Goal: Task Accomplishment & Management: Complete application form

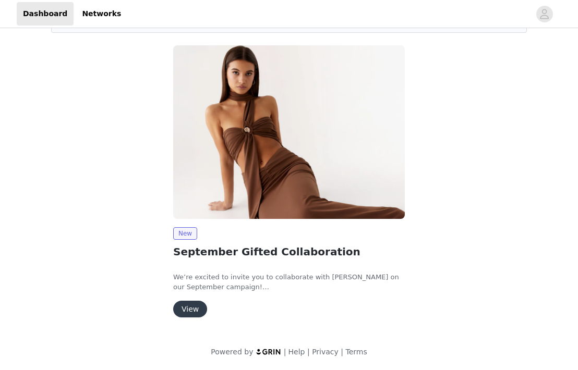
scroll to position [72, 0]
click at [195, 302] on button "View" at bounding box center [190, 309] width 34 height 17
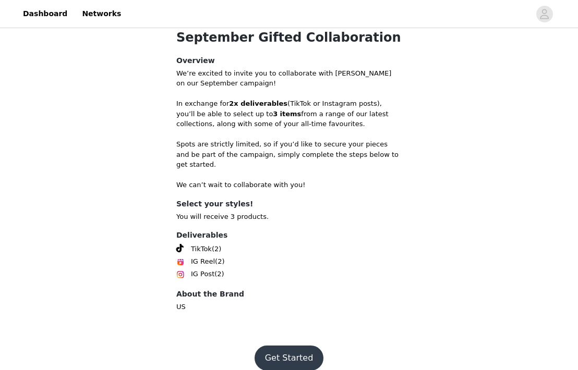
scroll to position [236, 0]
click at [283, 351] on button "Get Started" at bounding box center [288, 358] width 69 height 25
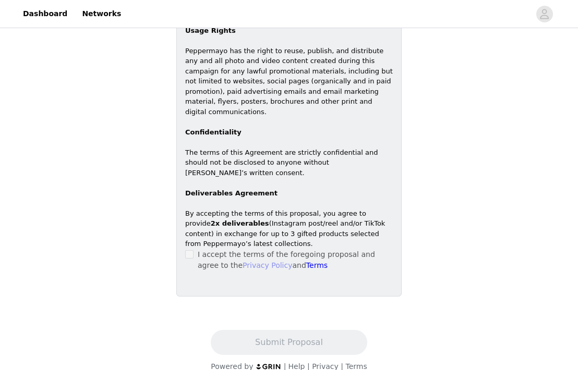
scroll to position [413, 0]
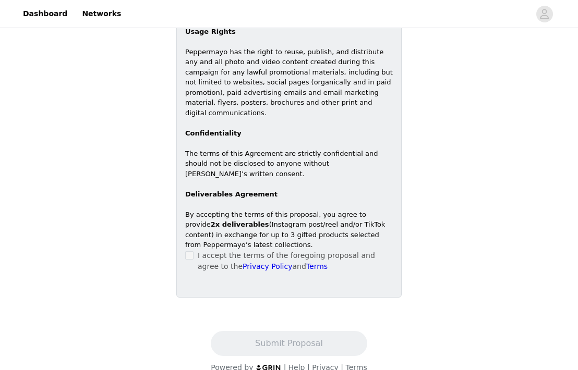
click at [199, 250] on p "I accept the terms of the foregoing proposal and agree to the Privacy Policy an…" at bounding box center [295, 261] width 195 height 22
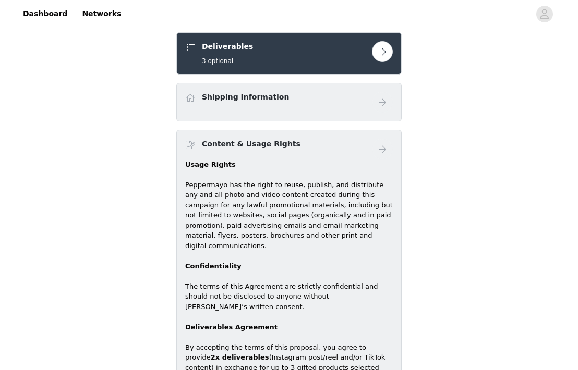
scroll to position [250, 0]
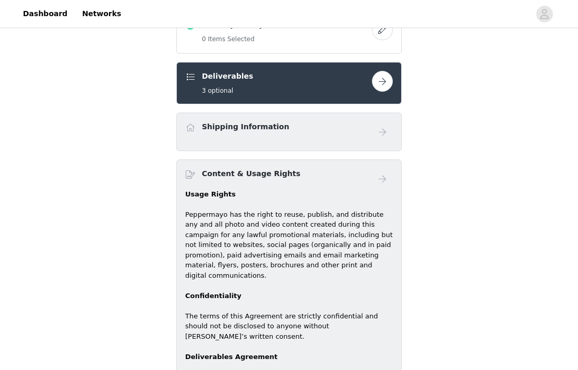
click at [267, 138] on div "Shipping Information" at bounding box center [289, 132] width 208 height 21
click at [380, 95] on div "Deliverables 3 optional" at bounding box center [288, 83] width 225 height 42
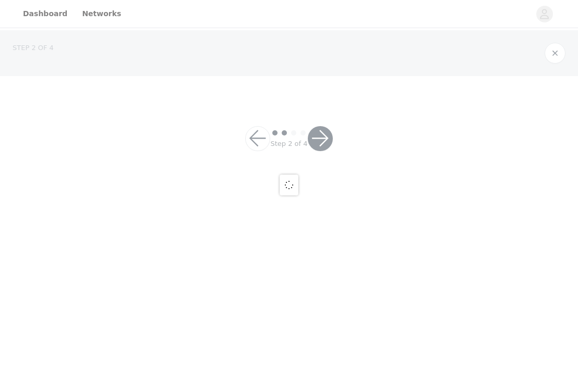
click at [380, 85] on div at bounding box center [289, 185] width 578 height 370
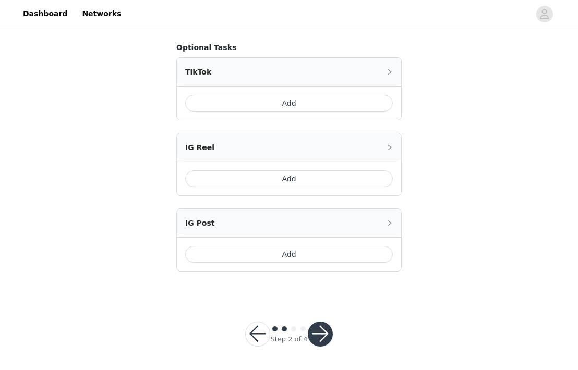
scroll to position [644, 0]
click at [335, 325] on div "Step 2 of 4" at bounding box center [289, 335] width 113 height 50
click at [330, 324] on div at bounding box center [320, 334] width 25 height 25
click at [322, 332] on button "button" at bounding box center [320, 334] width 25 height 25
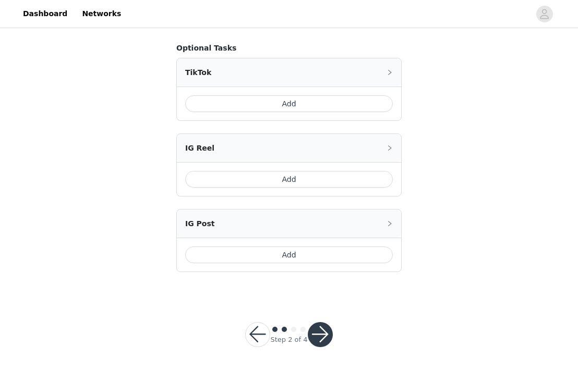
click at [332, 336] on button "button" at bounding box center [320, 334] width 25 height 25
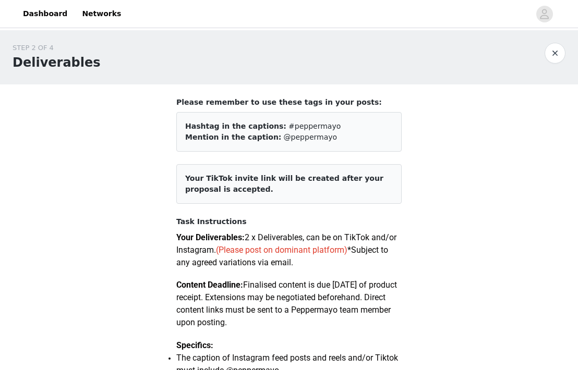
scroll to position [0, 0]
click at [551, 50] on button "button" at bounding box center [554, 53] width 21 height 21
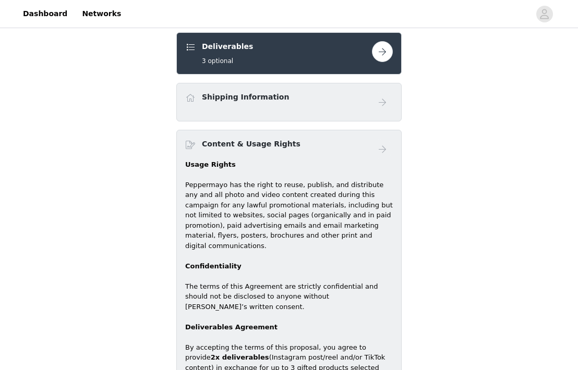
scroll to position [158, 0]
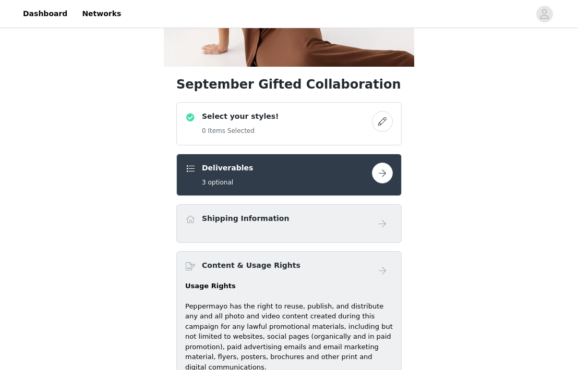
click at [374, 211] on div "Shipping Information" at bounding box center [288, 223] width 225 height 39
click at [382, 118] on button "button" at bounding box center [382, 121] width 21 height 21
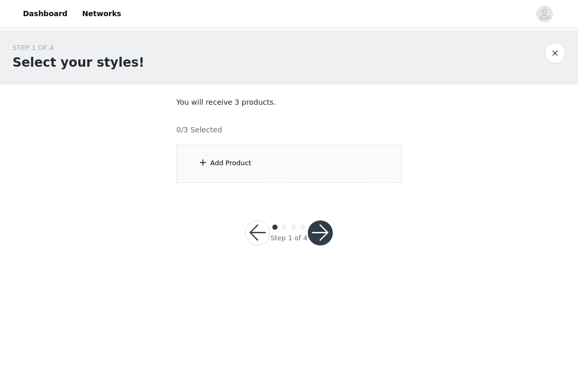
click at [266, 175] on div "Add Product" at bounding box center [288, 163] width 225 height 39
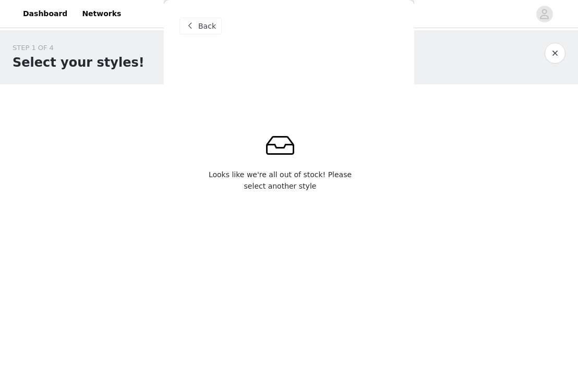
click at [207, 26] on span "Back" at bounding box center [207, 26] width 18 height 11
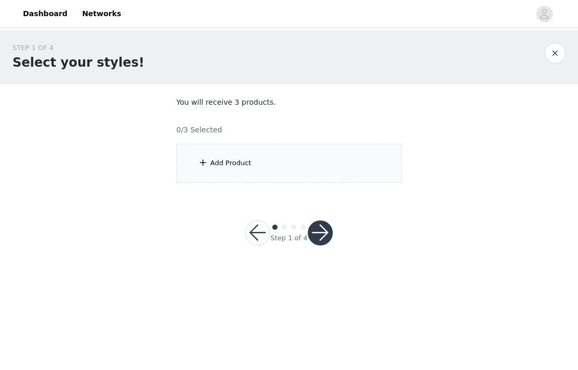
click at [261, 172] on div "Add Product" at bounding box center [288, 163] width 225 height 39
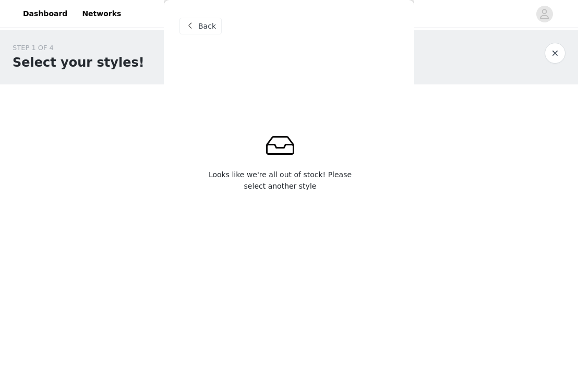
click at [202, 22] on span "Back" at bounding box center [207, 26] width 18 height 11
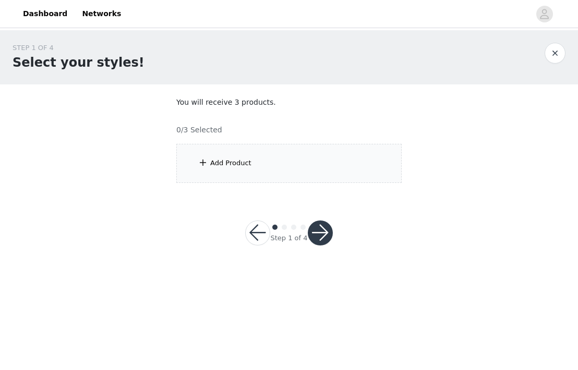
click at [164, 158] on section "You will receive 3 products. 0/3 Selected Add Product Back Looks like we're all…" at bounding box center [289, 139] width 250 height 111
click at [559, 50] on button "button" at bounding box center [554, 53] width 21 height 21
